Goal: Navigation & Orientation: Find specific page/section

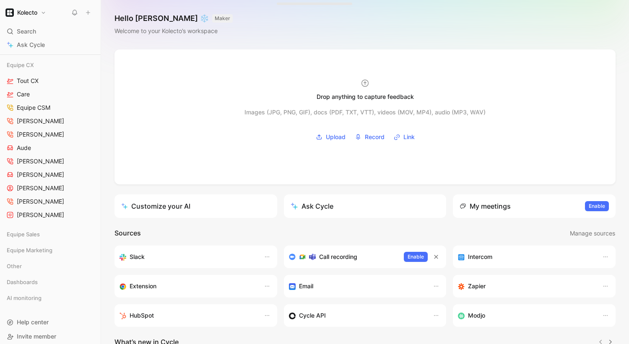
scroll to position [392, 0]
click at [21, 236] on span "Equipe Sales" at bounding box center [23, 235] width 33 height 8
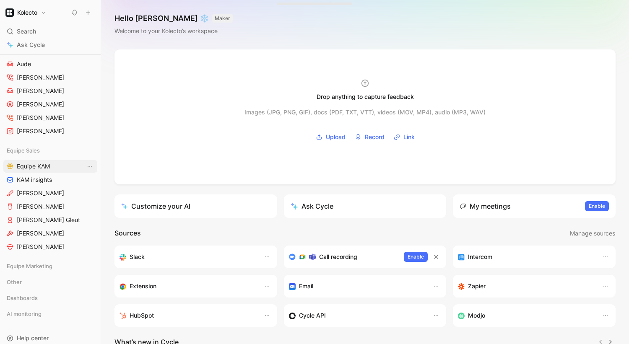
scroll to position [475, 0]
click at [47, 238] on link "[PERSON_NAME]" at bounding box center [50, 234] width 94 height 13
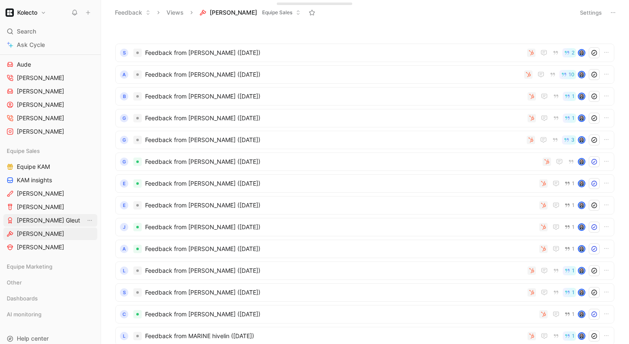
click at [38, 220] on span "[PERSON_NAME] Gleut" at bounding box center [48, 220] width 63 height 8
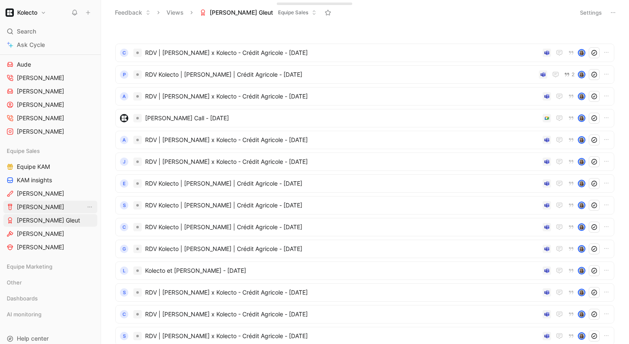
click at [45, 206] on span "[PERSON_NAME]" at bounding box center [40, 207] width 47 height 8
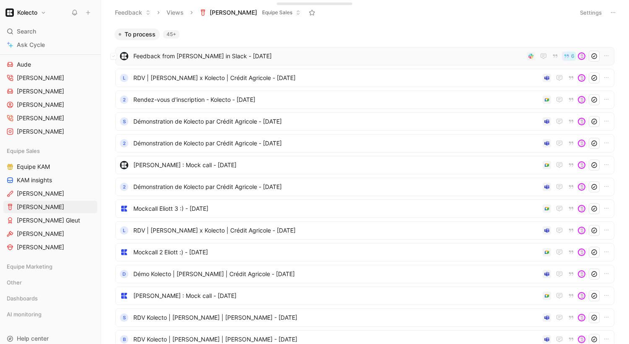
click at [315, 51] on span "Feedback from [PERSON_NAME] in Slack - [DATE]" at bounding box center [328, 56] width 390 height 10
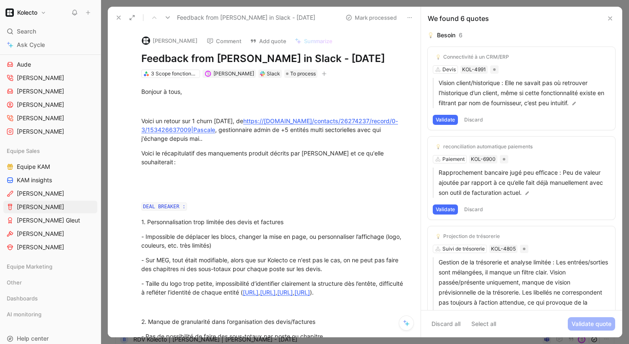
click at [612, 18] on icon at bounding box center [610, 18] width 7 height 7
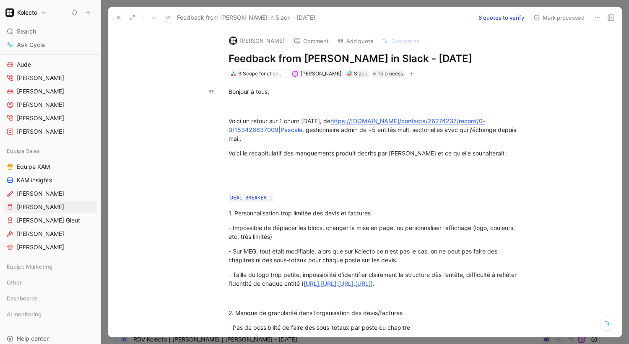
click at [117, 19] on use at bounding box center [118, 17] width 3 height 3
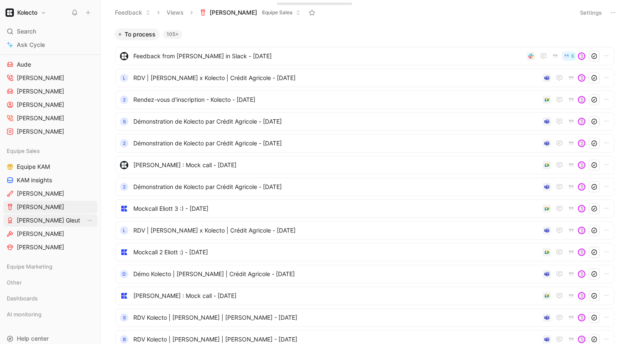
click at [54, 218] on link "[PERSON_NAME] Gleut" at bounding box center [50, 220] width 94 height 13
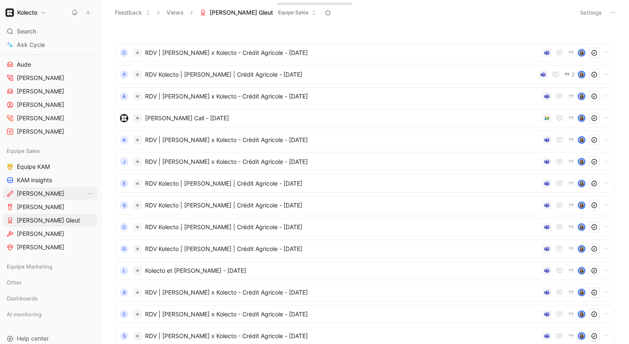
click at [48, 192] on span "[PERSON_NAME]" at bounding box center [40, 193] width 47 height 8
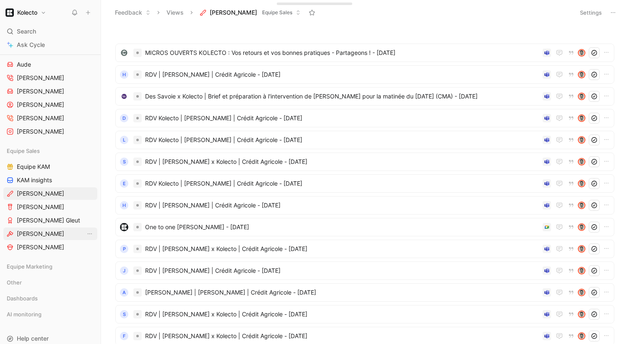
click at [52, 232] on span "[PERSON_NAME]" at bounding box center [40, 234] width 47 height 8
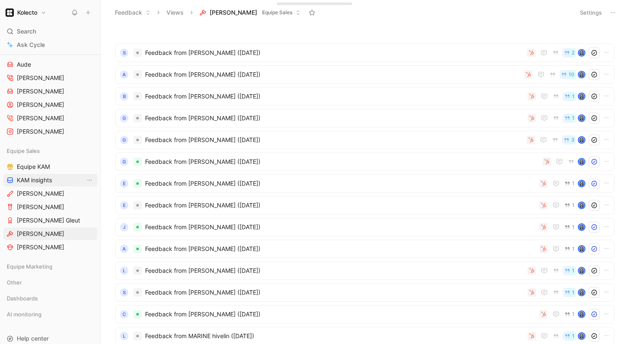
click at [47, 176] on span "KAM insights" at bounding box center [34, 180] width 35 height 8
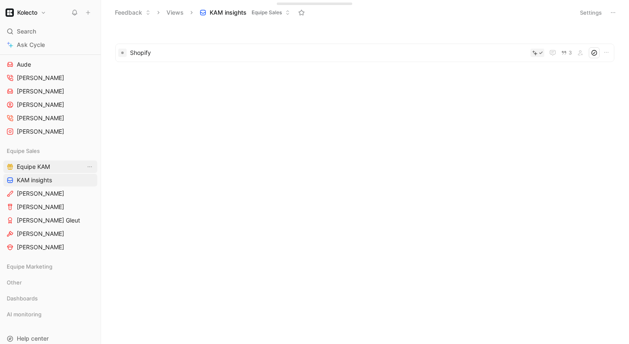
click at [47, 163] on span "Equipe KAM" at bounding box center [33, 167] width 33 height 8
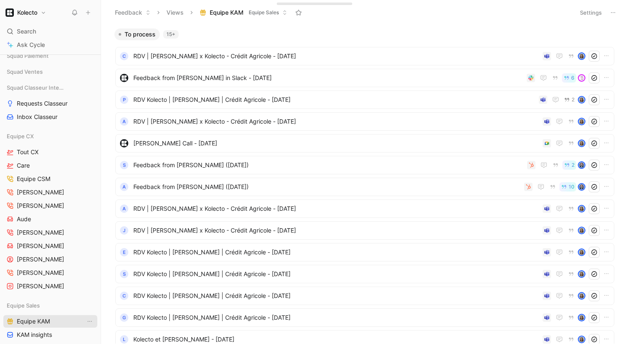
scroll to position [276, 0]
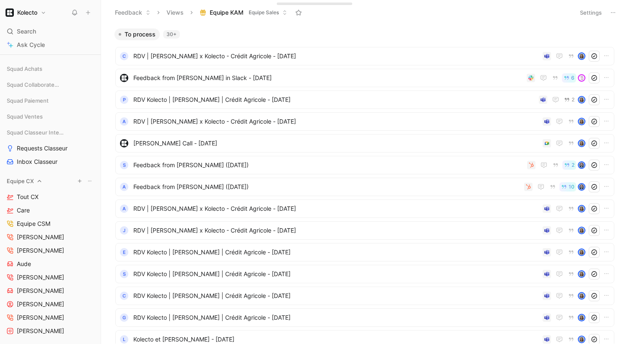
click at [29, 180] on span "Equipe CX" at bounding box center [20, 181] width 27 height 8
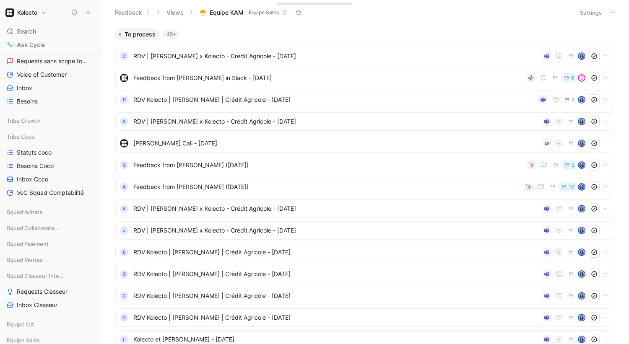
scroll to position [48, 0]
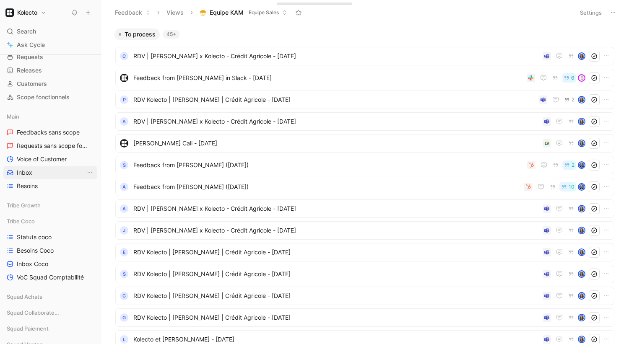
click at [39, 174] on link "Inbox" at bounding box center [50, 172] width 94 height 13
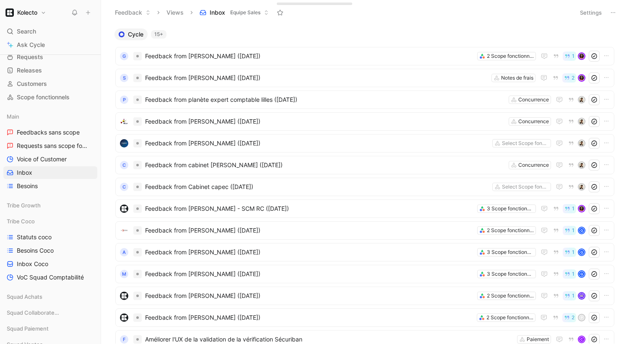
click at [248, 10] on span "Equipe Sales" at bounding box center [245, 12] width 30 height 8
click at [161, 34] on div "15+" at bounding box center [159, 34] width 16 height 8
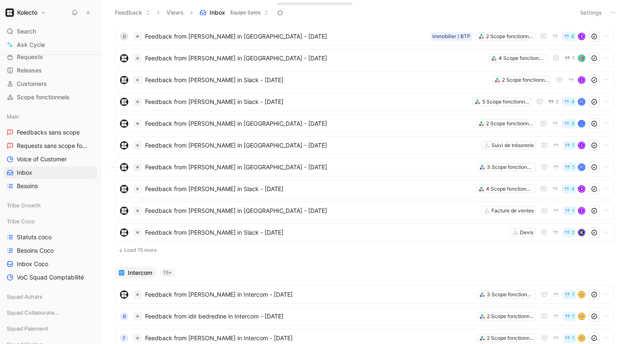
scroll to position [666, 0]
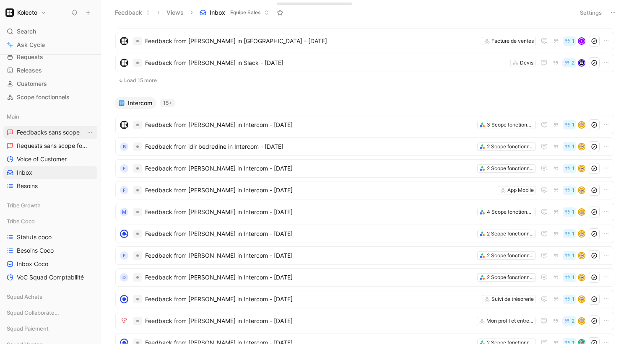
click at [45, 135] on span "Feedbacks sans scope" at bounding box center [48, 132] width 63 height 8
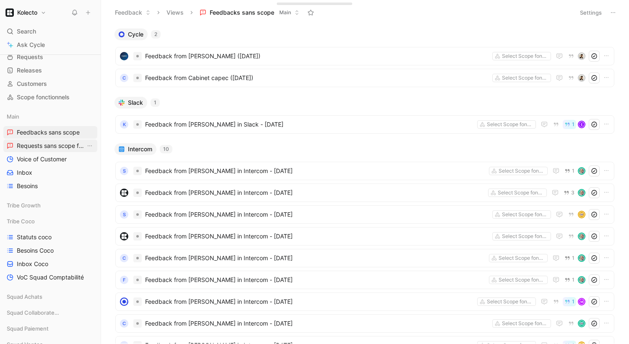
click at [53, 144] on span "Requests sans scope fonctionnel" at bounding box center [51, 146] width 69 height 8
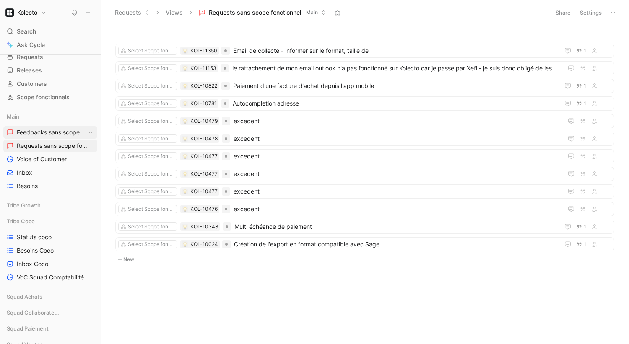
click at [46, 134] on span "Feedbacks sans scope" at bounding box center [48, 132] width 63 height 8
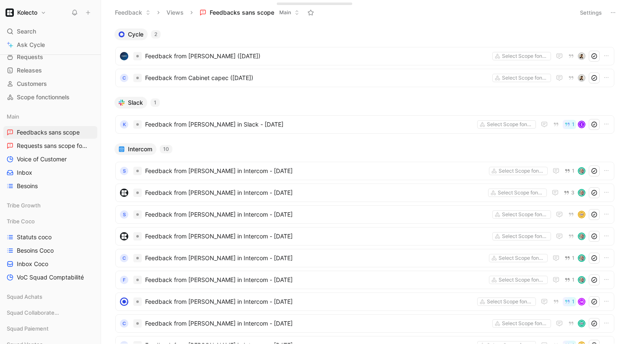
click at [286, 11] on span "Main" at bounding box center [285, 12] width 12 height 8
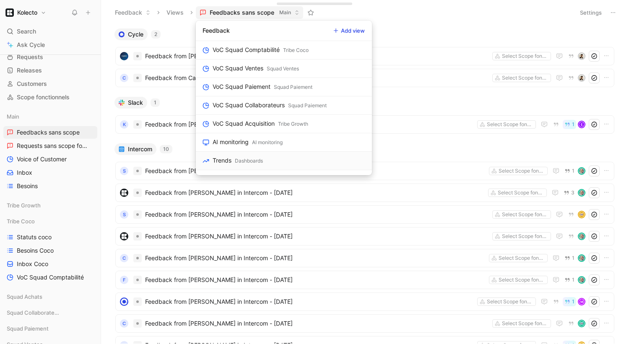
click at [277, 163] on link "Trends Dashboards" at bounding box center [284, 161] width 176 height 18
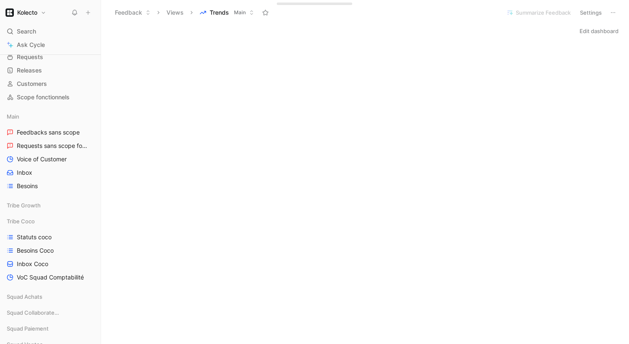
click at [243, 12] on span "Main" at bounding box center [240, 12] width 12 height 8
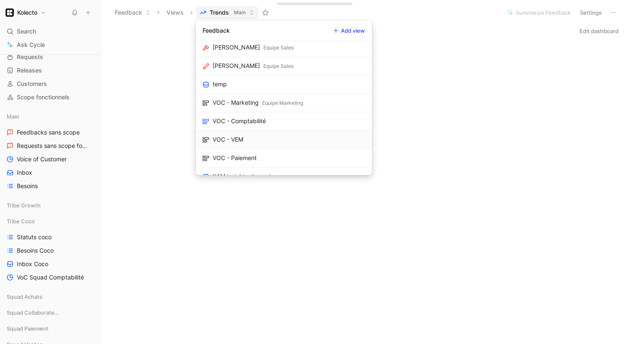
scroll to position [788, 0]
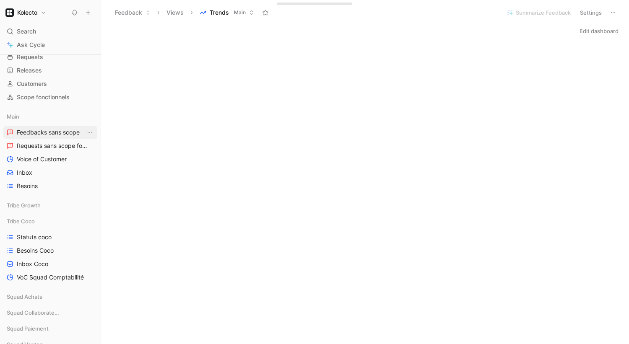
click at [52, 132] on span "Feedbacks sans scope" at bounding box center [48, 132] width 63 height 8
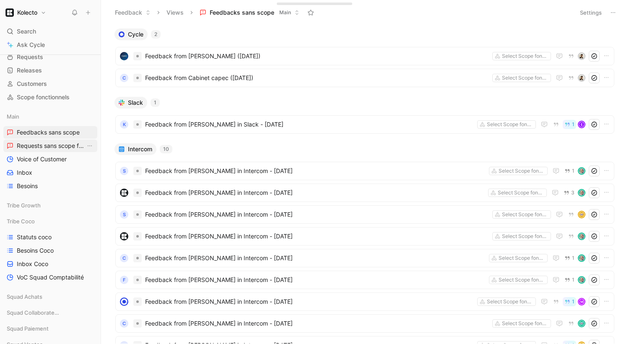
click at [49, 145] on span "Requests sans scope fonctionnel" at bounding box center [51, 146] width 69 height 8
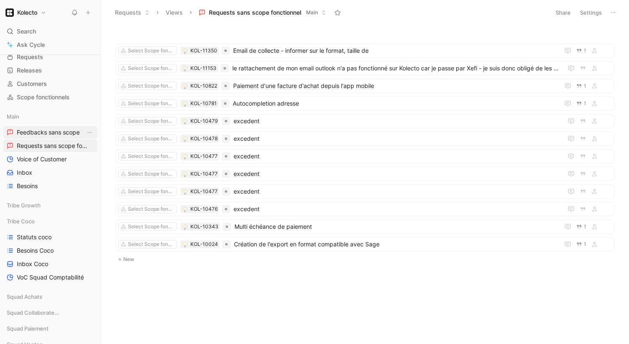
click at [45, 135] on span "Feedbacks sans scope" at bounding box center [48, 132] width 63 height 8
